Goal: Transaction & Acquisition: Purchase product/service

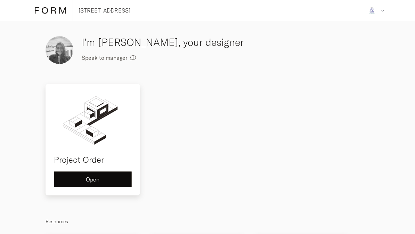
click at [101, 182] on div "Open" at bounding box center [93, 179] width 66 height 6
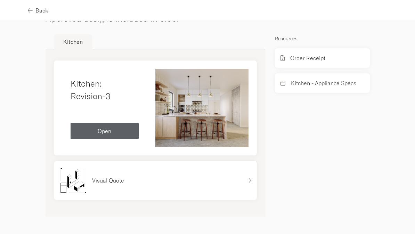
scroll to position [462, 0]
click at [118, 184] on p "Visual Quote" at bounding box center [108, 180] width 32 height 8
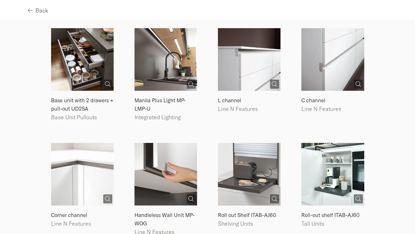
scroll to position [1135, 0]
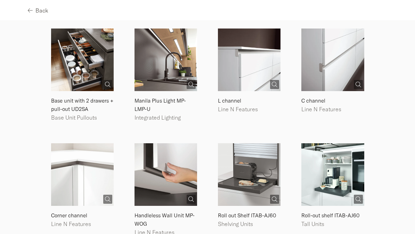
click at [169, 63] on img at bounding box center [165, 59] width 63 height 63
click at [171, 97] on p "Manila Plus Light MP-LMP-U" at bounding box center [165, 105] width 63 height 17
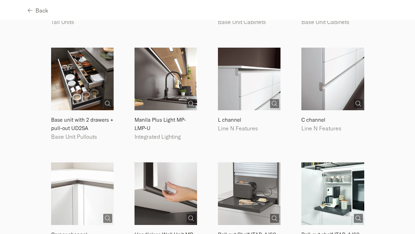
scroll to position [1110, 0]
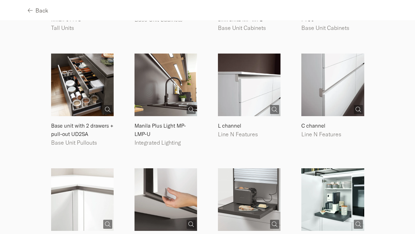
click at [174, 83] on img at bounding box center [165, 84] width 63 height 63
click at [179, 122] on p "Manila Plus Light MP-LMP-U" at bounding box center [165, 130] width 63 height 17
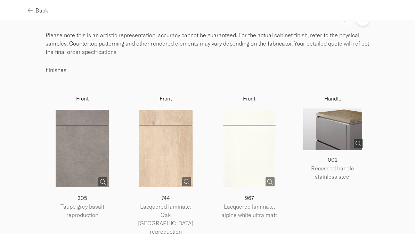
scroll to position [193, 0]
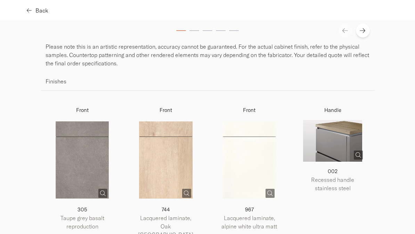
click at [32, 15] on button "Back" at bounding box center [38, 10] width 20 height 16
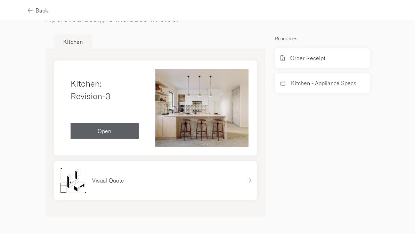
scroll to position [462, 0]
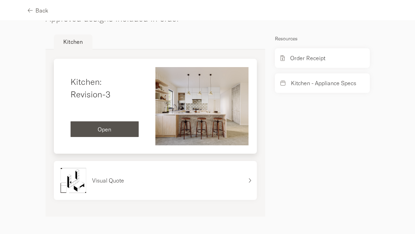
click at [123, 125] on button "Open" at bounding box center [105, 129] width 68 height 16
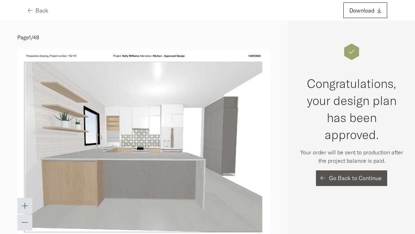
click at [363, 178] on span "Go Back to Continue" at bounding box center [355, 178] width 52 height 6
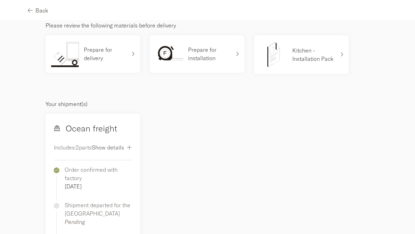
scroll to position [42, 0]
click at [304, 59] on p "Kitchen - Installation Pack" at bounding box center [313, 54] width 43 height 17
click at [314, 60] on p "Kitchen - Installation Pack" at bounding box center [313, 54] width 43 height 17
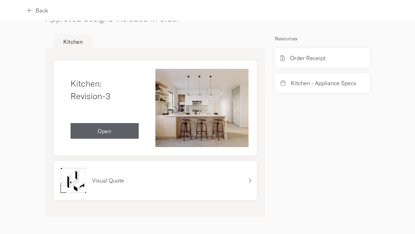
scroll to position [462, 0]
click at [254, 182] on div "Visual Quote" at bounding box center [155, 180] width 203 height 39
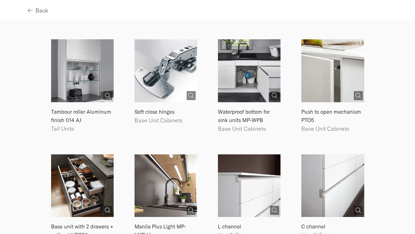
scroll to position [946, 0]
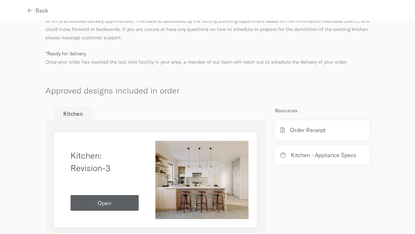
scroll to position [404, 0]
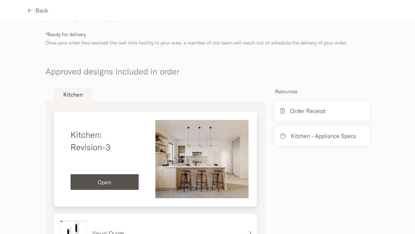
click at [122, 185] on div "Open" at bounding box center [104, 182] width 57 height 6
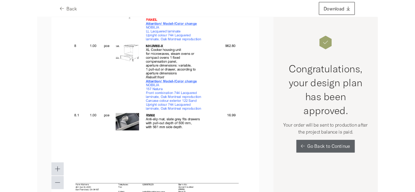
scroll to position [5426, 0]
